Goal: Task Accomplishment & Management: Complete application form

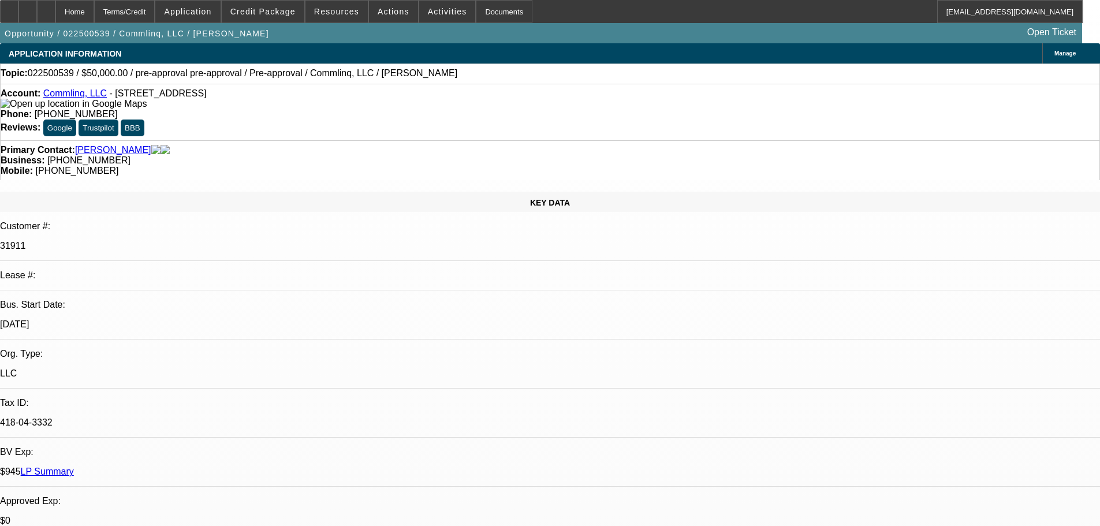
select select "0"
select select "6"
select select "0"
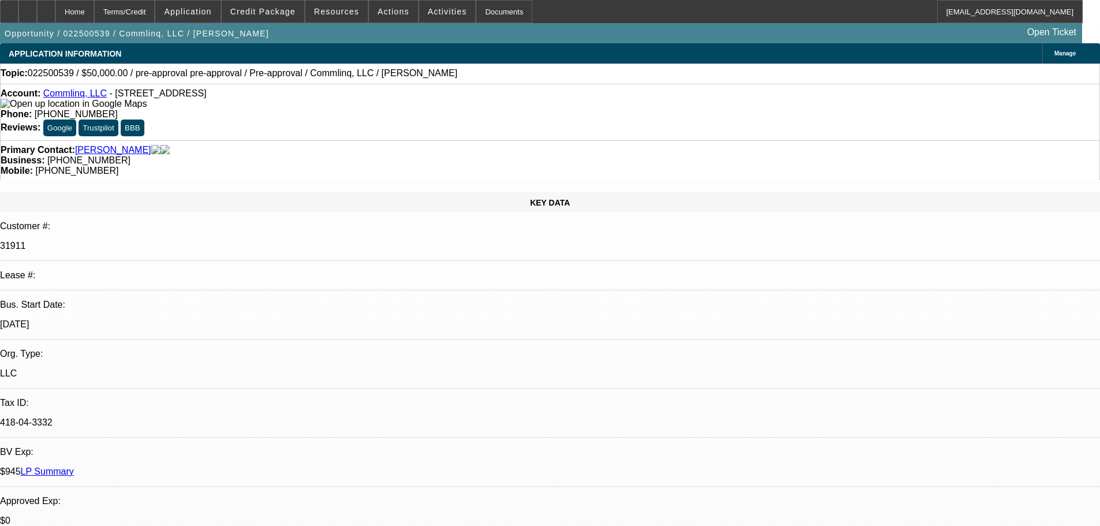
select select "0"
select select "6"
select select "2"
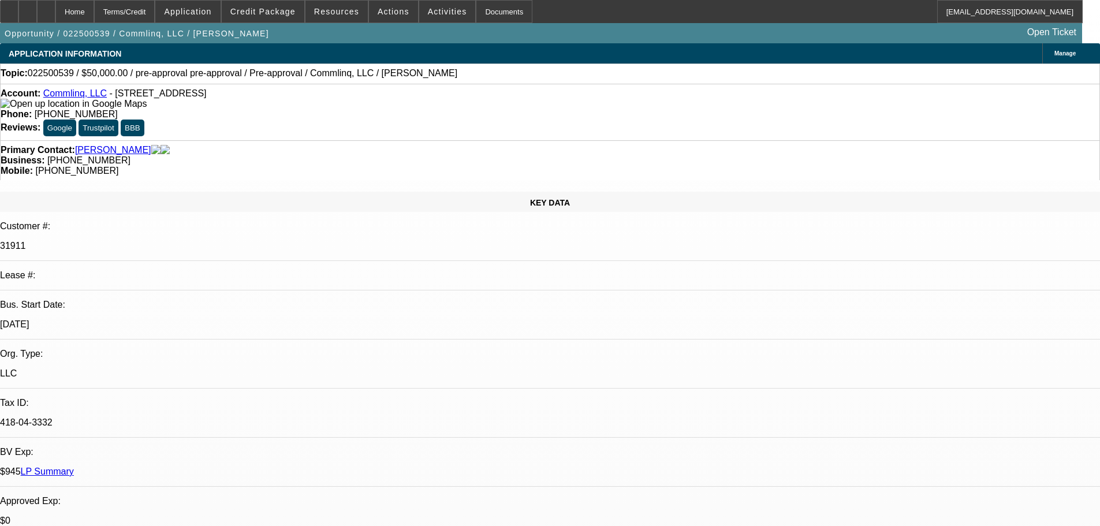
select select "0"
select select "6"
select select "2"
select select "0.1"
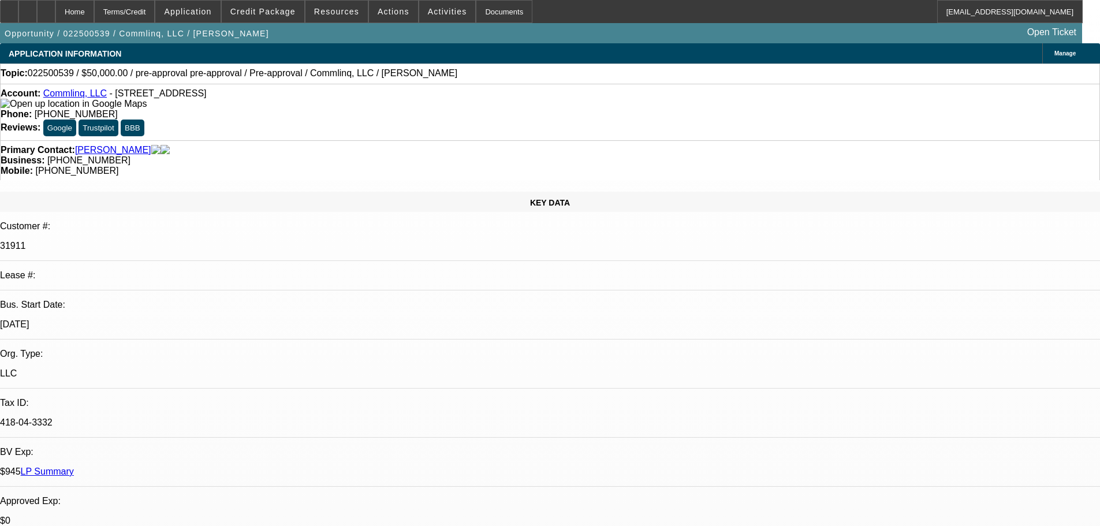
select select "4"
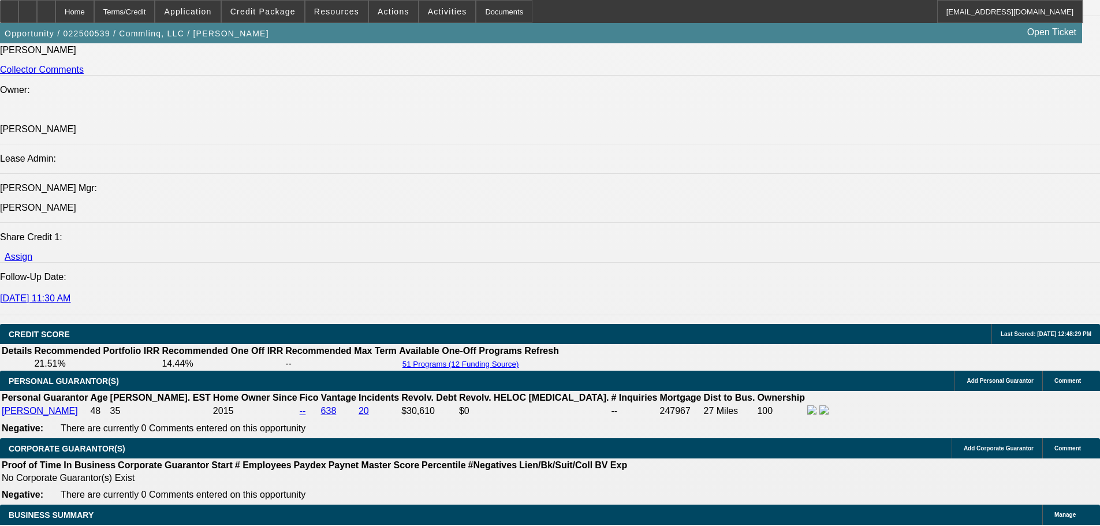
scroll to position [1386, 0]
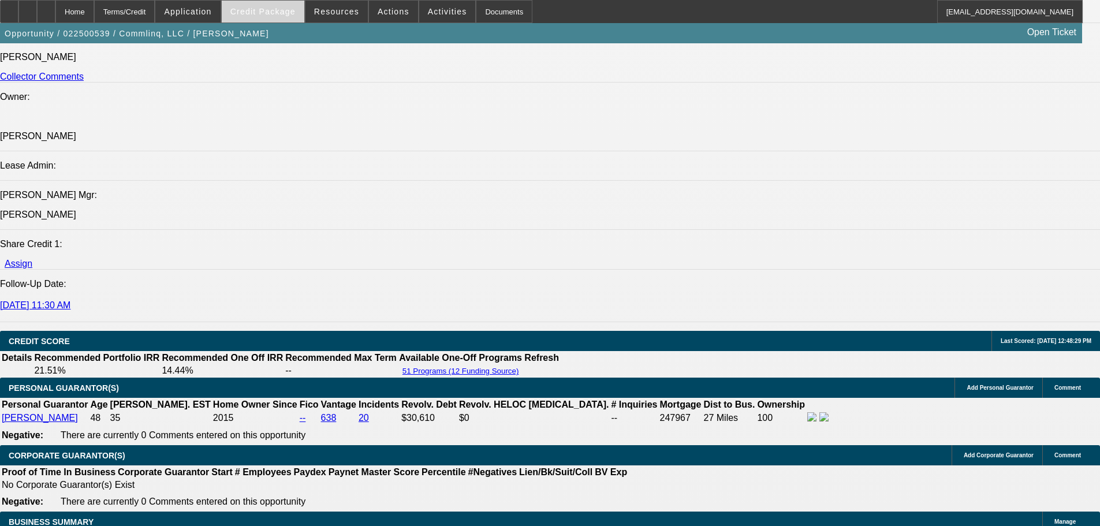
click at [270, 10] on span "Credit Package" at bounding box center [262, 11] width 65 height 9
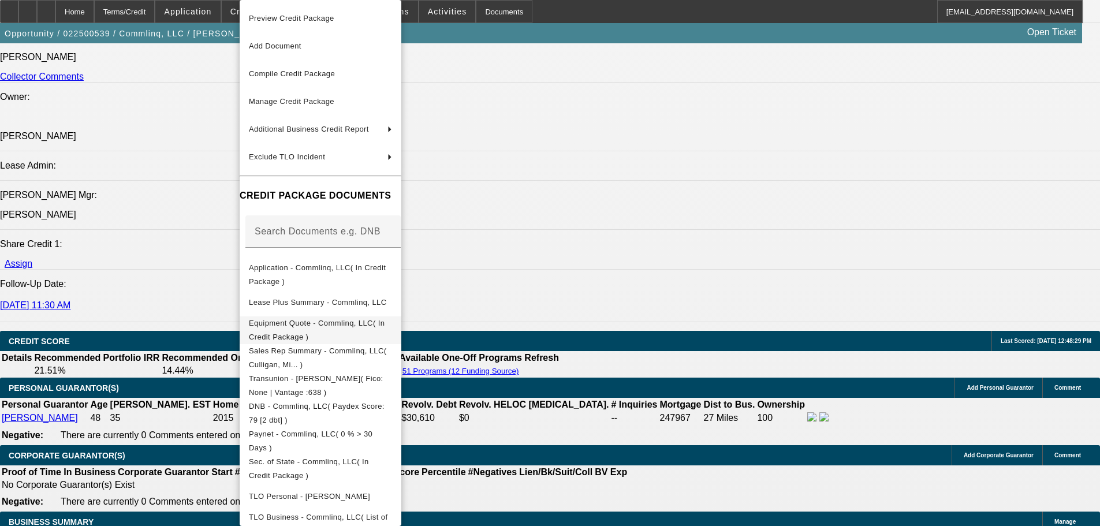
click at [349, 325] on span "Equipment Quote - Commlinq, LLC( In Credit Package )" at bounding box center [317, 330] width 136 height 23
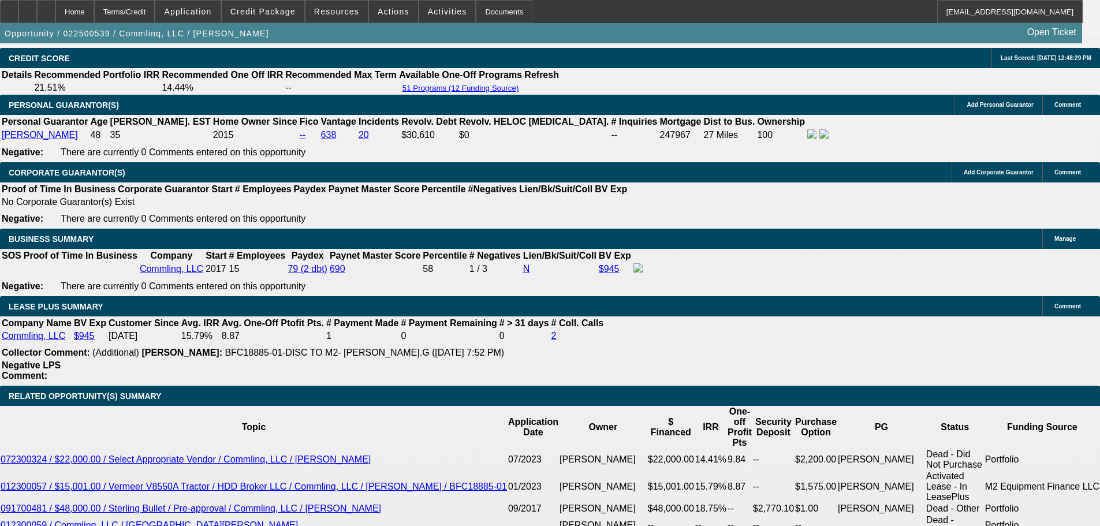
scroll to position [1732, 0]
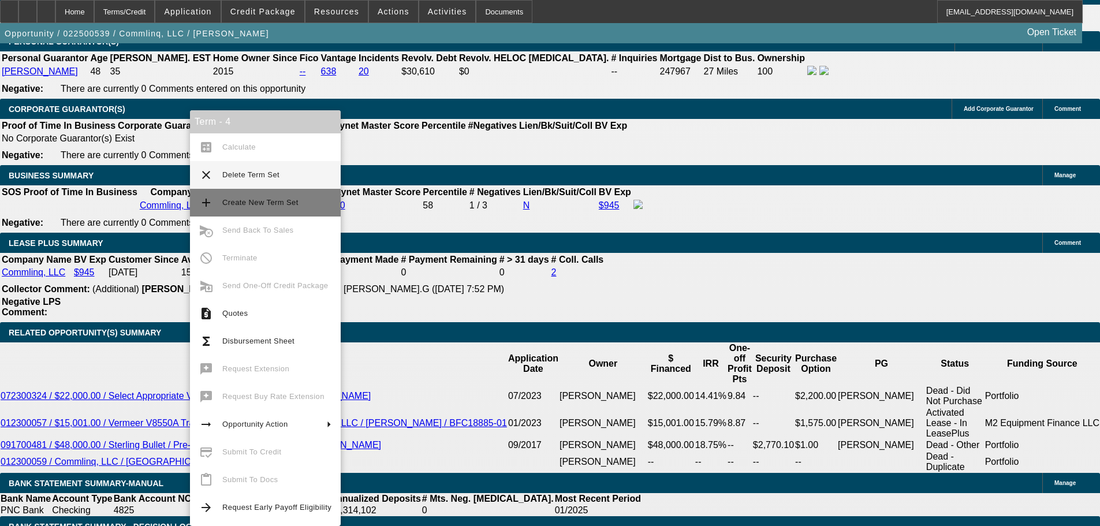
click at [269, 202] on span "Create New Term Set" at bounding box center [260, 202] width 76 height 9
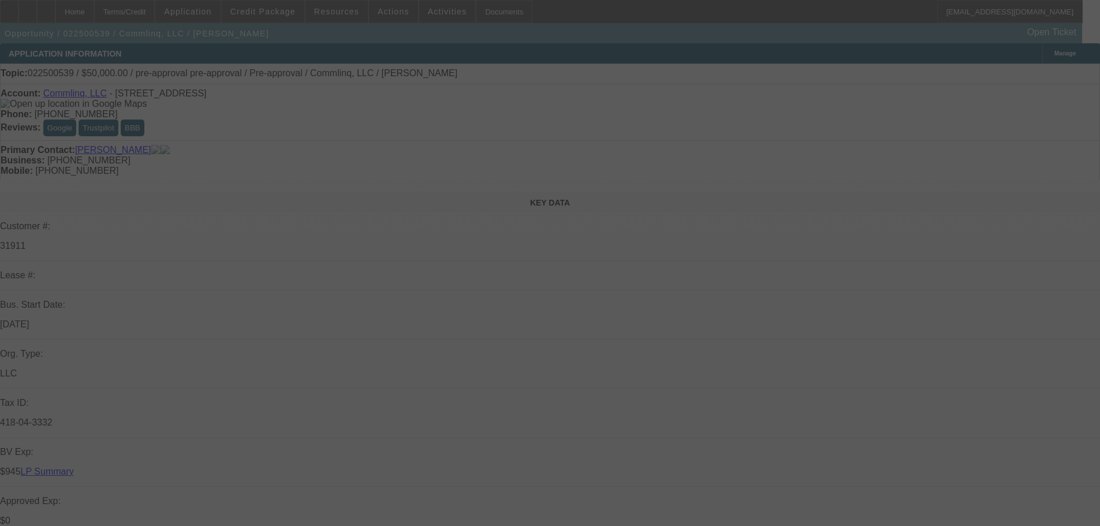
select select "0"
select select "6"
select select "0"
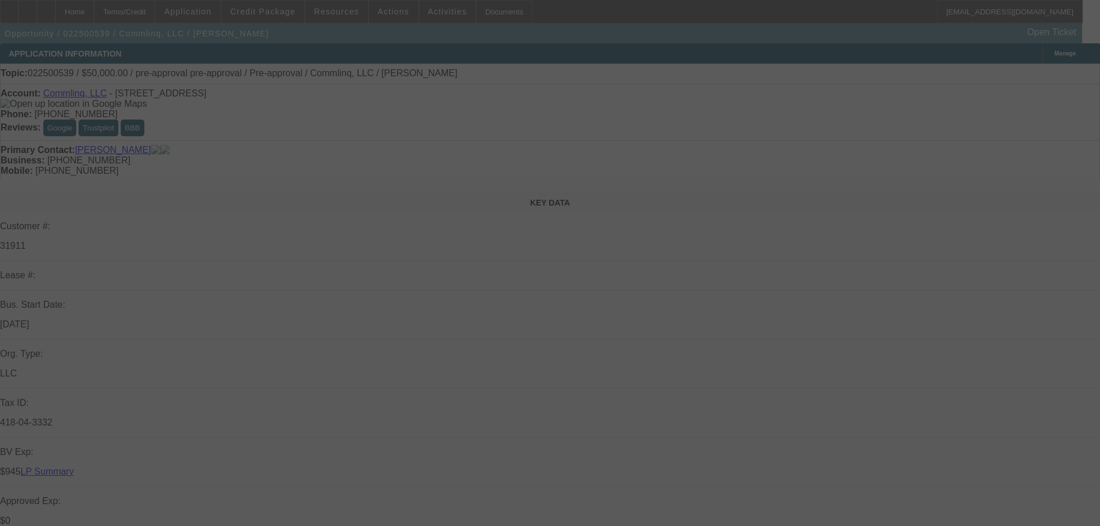
select select "0"
select select "6"
select select "0"
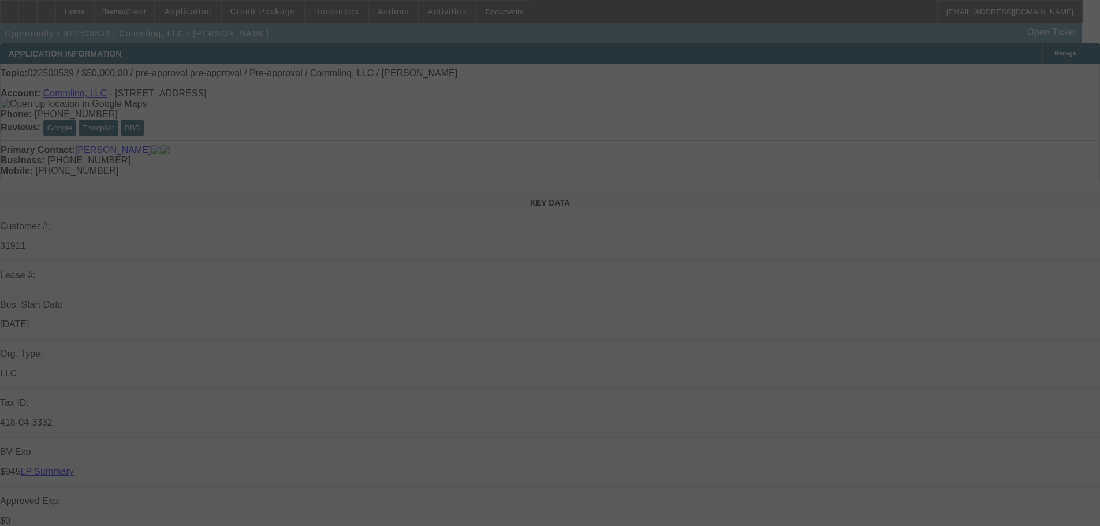
select select "0"
select select "6"
select select "2"
select select "0"
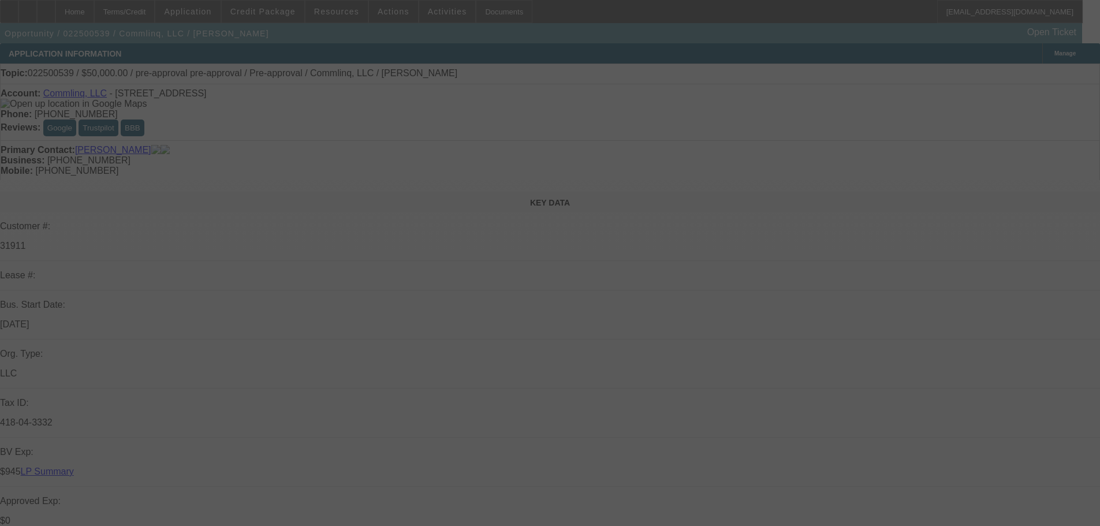
select select "6"
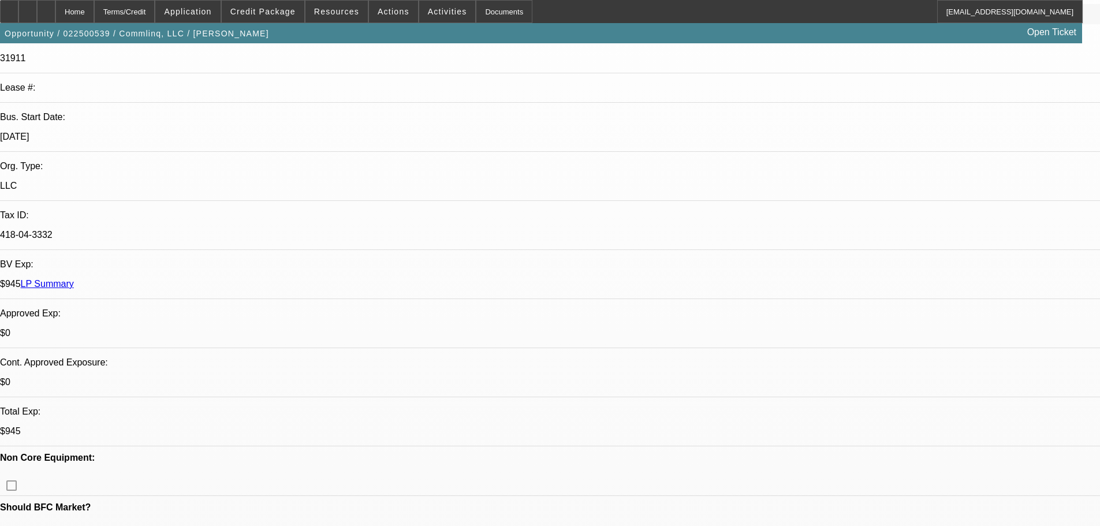
scroll to position [231, 0]
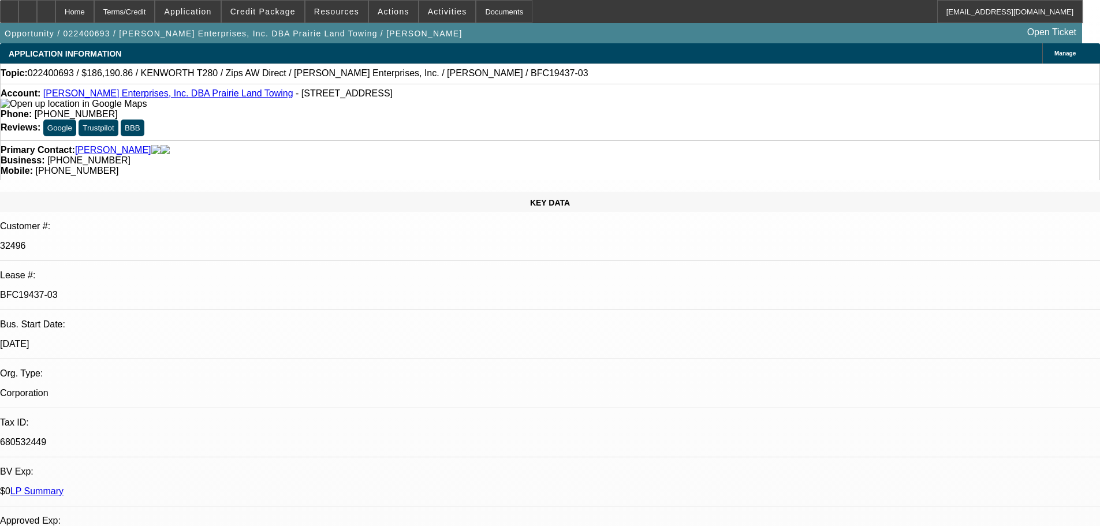
select select "0"
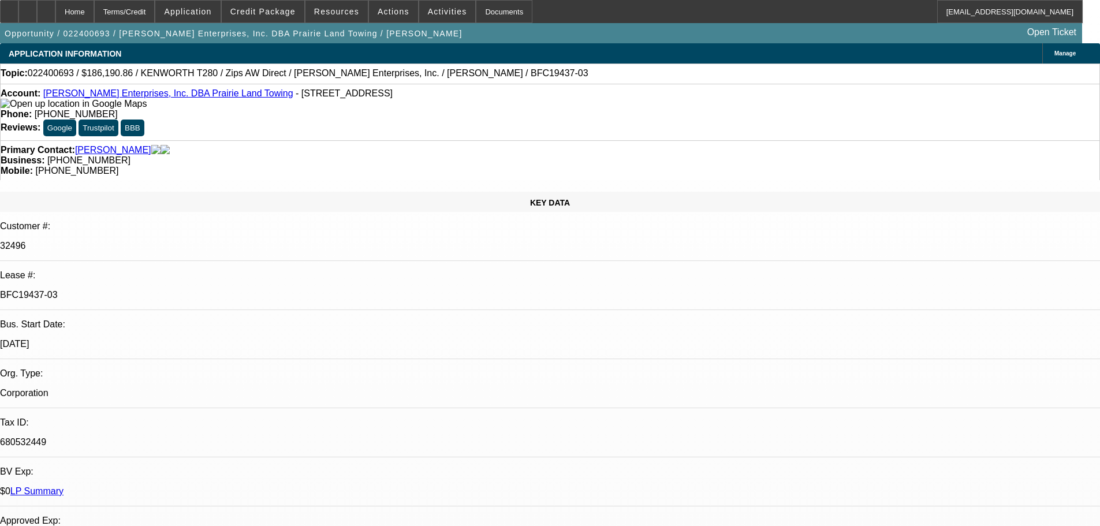
select select "0"
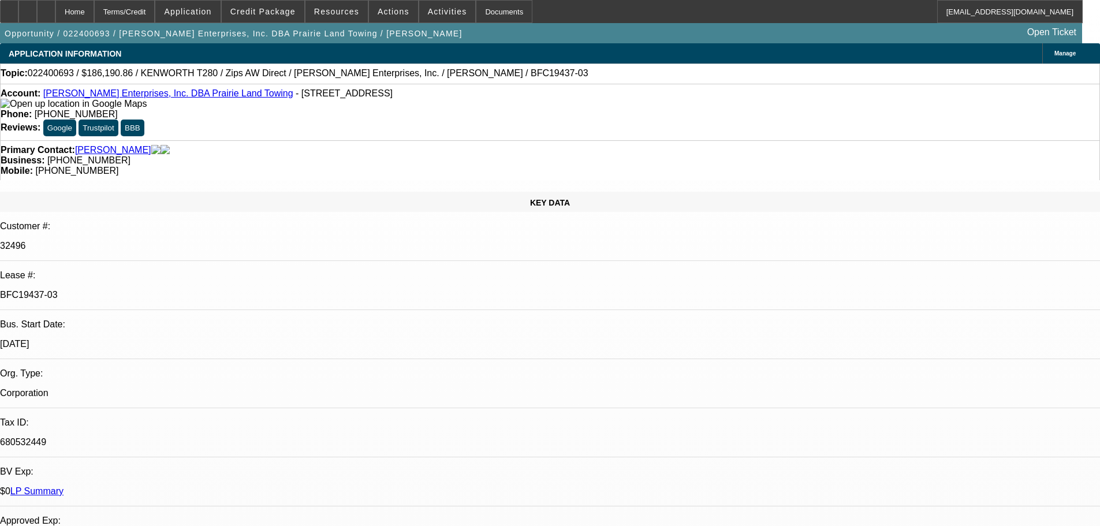
select select "0"
select select "1"
select select "3"
select select "6"
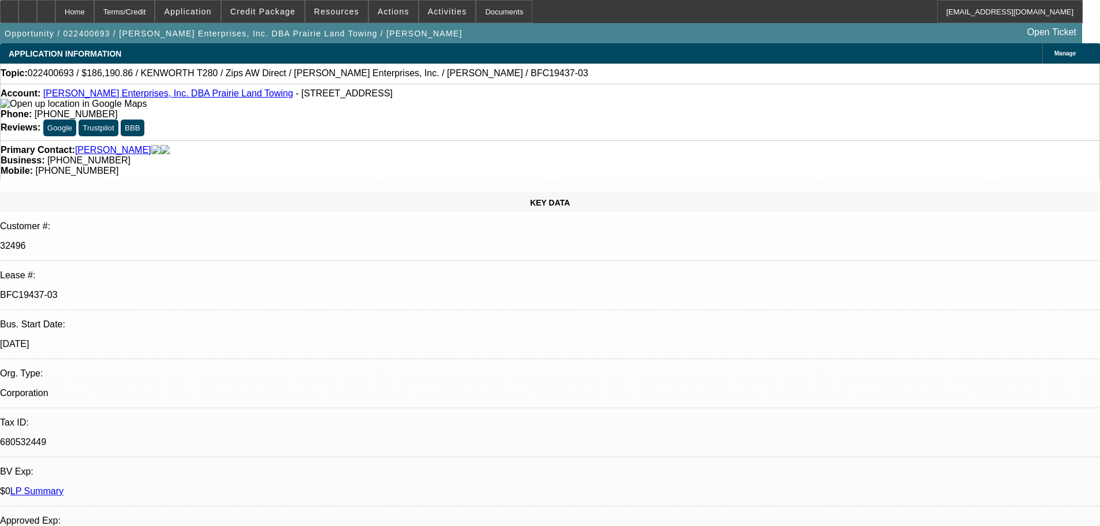
select select "1"
select select "3"
select select "6"
select select "1"
select select "3"
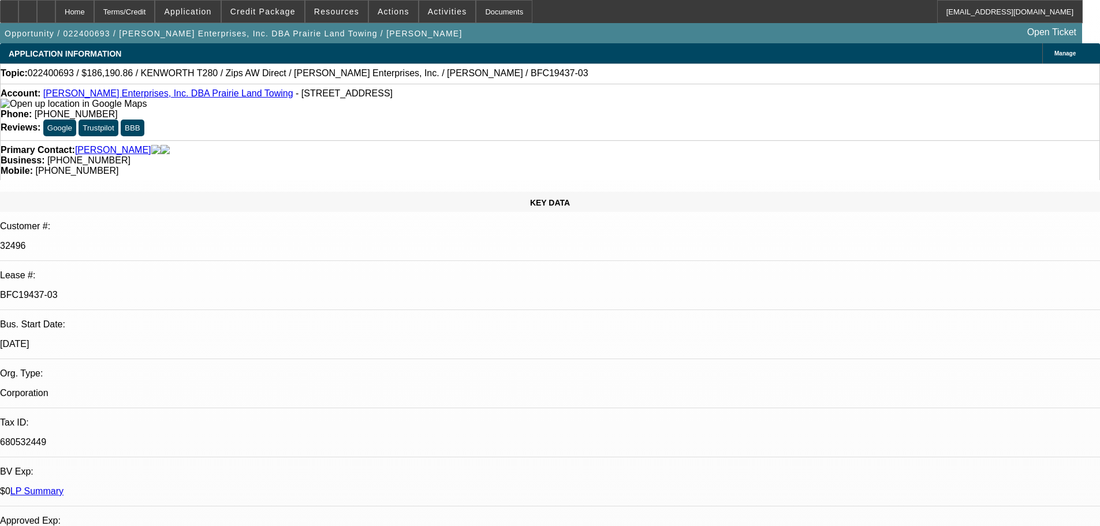
select select "6"
select select "1"
select select "6"
drag, startPoint x: 389, startPoint y: 296, endPoint x: 384, endPoint y: 299, distance: 5.9
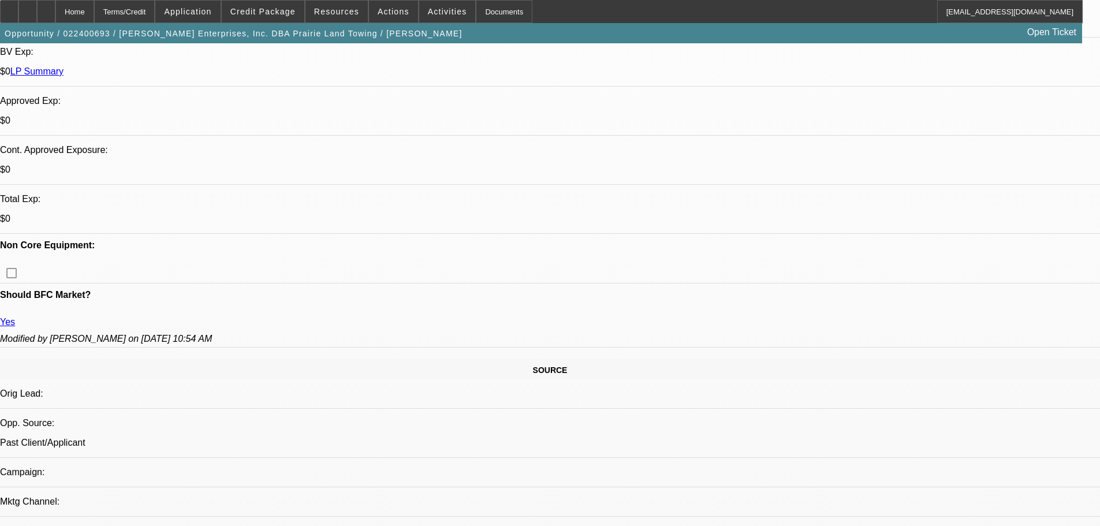
scroll to position [462, 0]
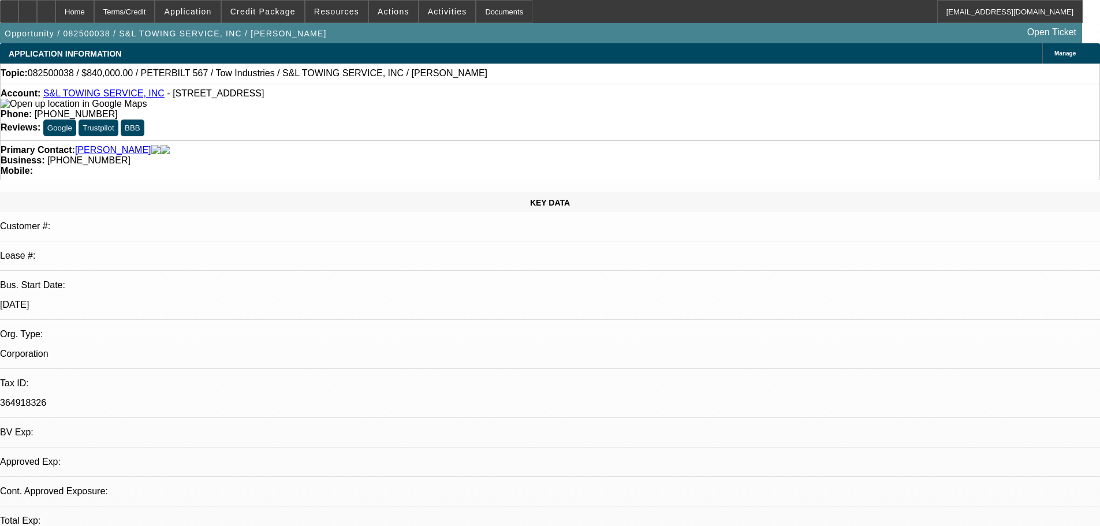
select select "0"
select select "2"
select select "0.1"
select select "4"
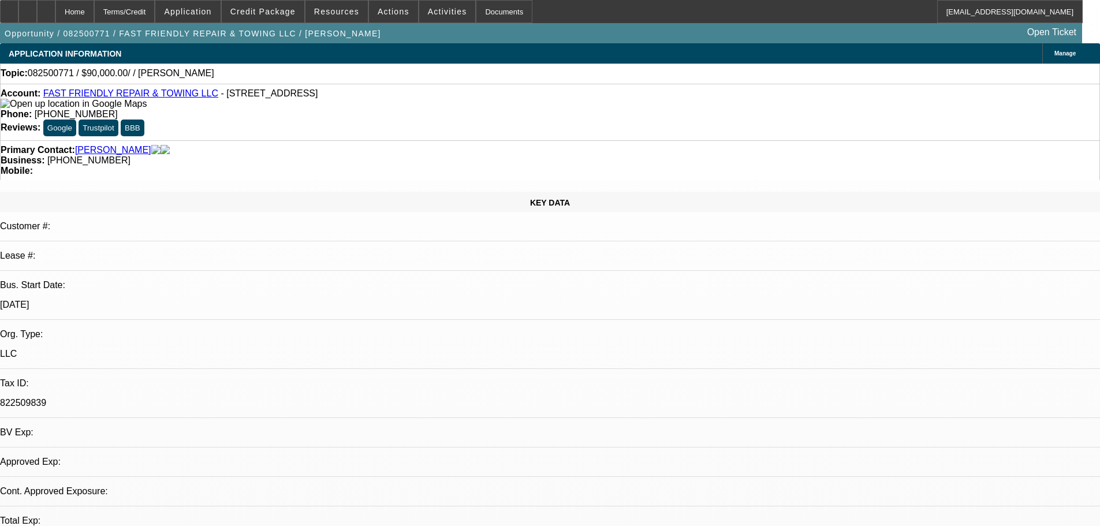
select select "0"
select select "2"
select select "0.1"
select select "4"
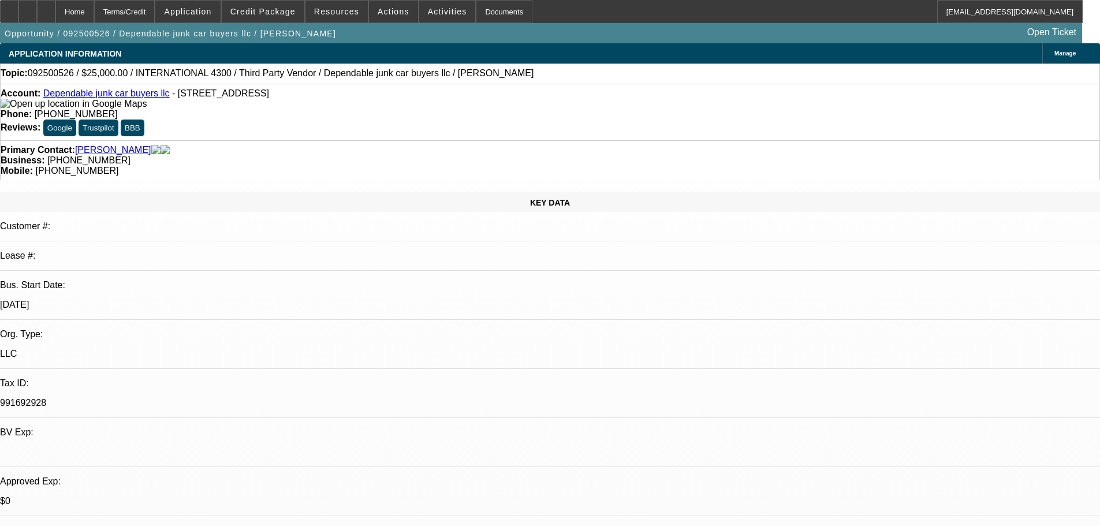
select select "0"
select select "2"
select select "0"
select select "6"
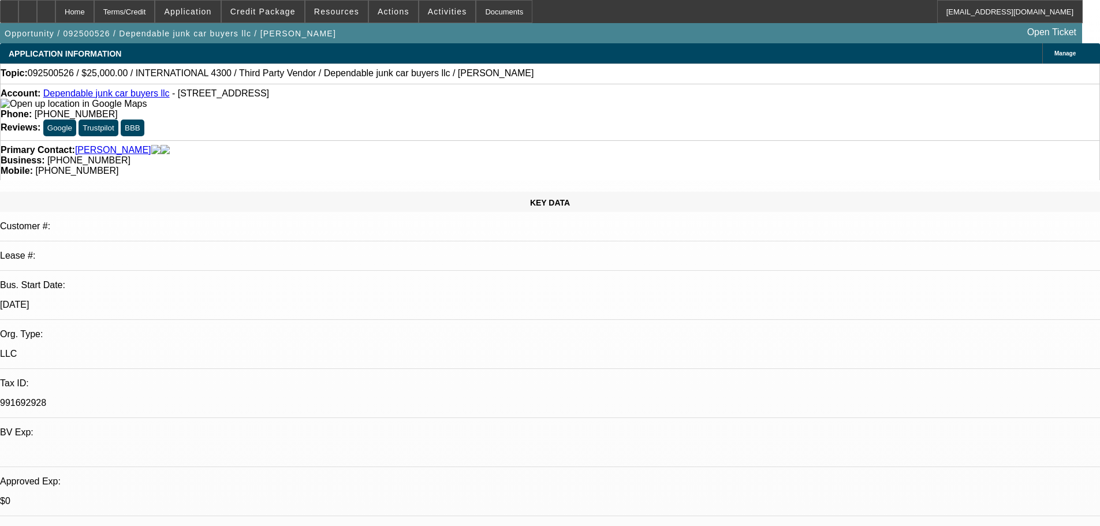
select select "0"
select select "2"
select select "0"
select select "6"
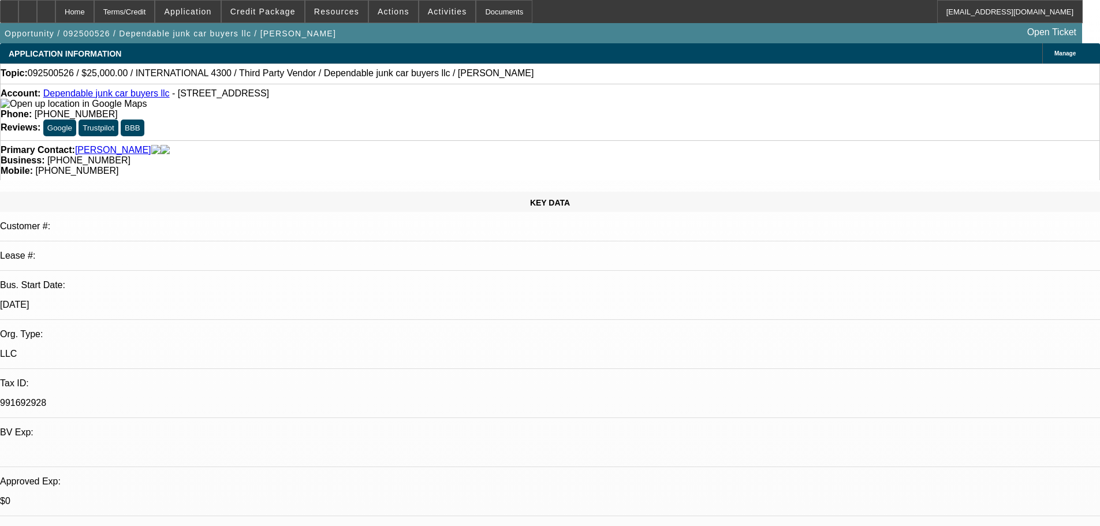
scroll to position [115, 0]
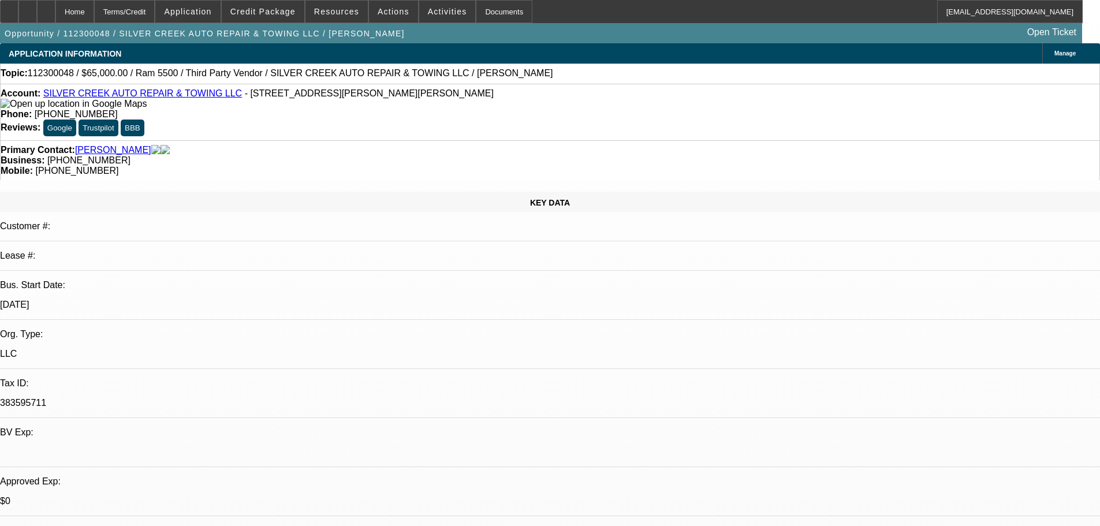
select select "0"
select select "6"
select select "0"
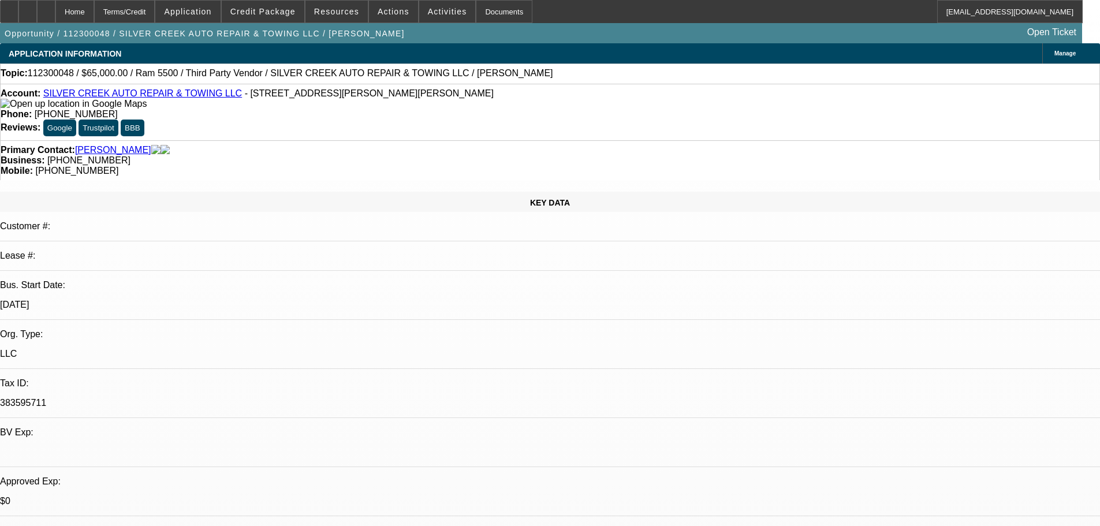
select select "0"
select select "6"
select select "0"
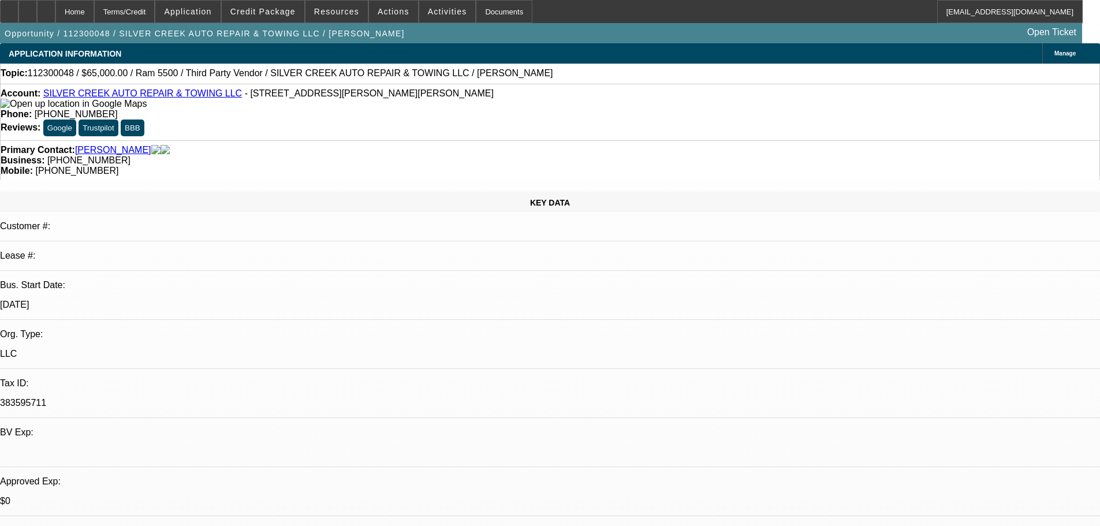
select select "0"
select select "6"
select select "0"
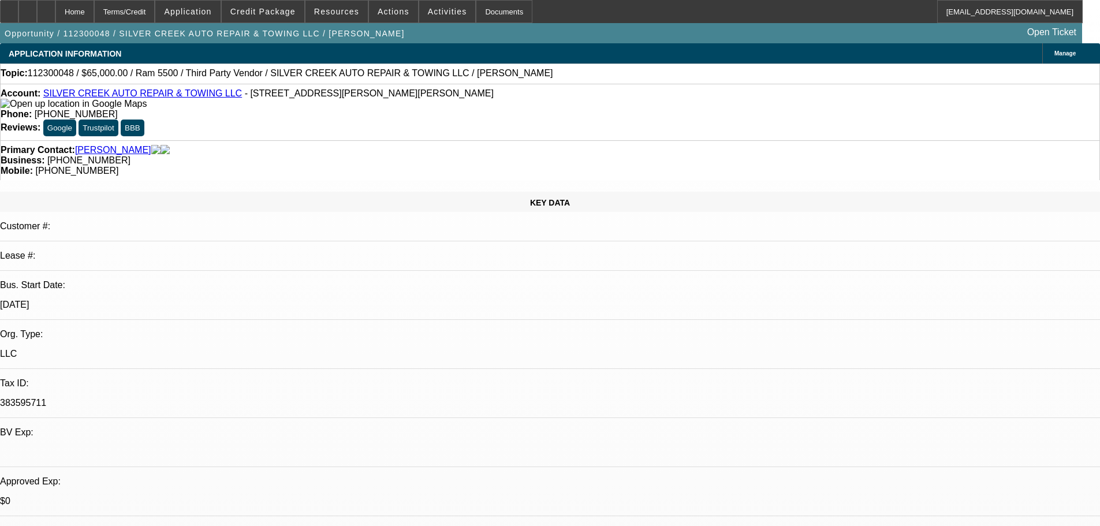
select select "6"
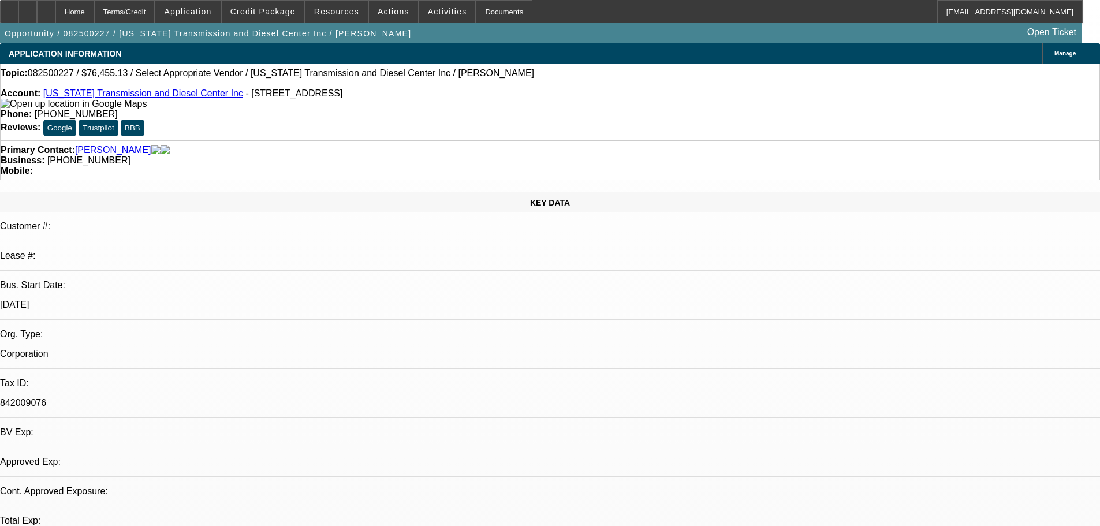
select select "0"
select select "2"
select select "0.1"
select select "4"
